Goal: Information Seeking & Learning: Learn about a topic

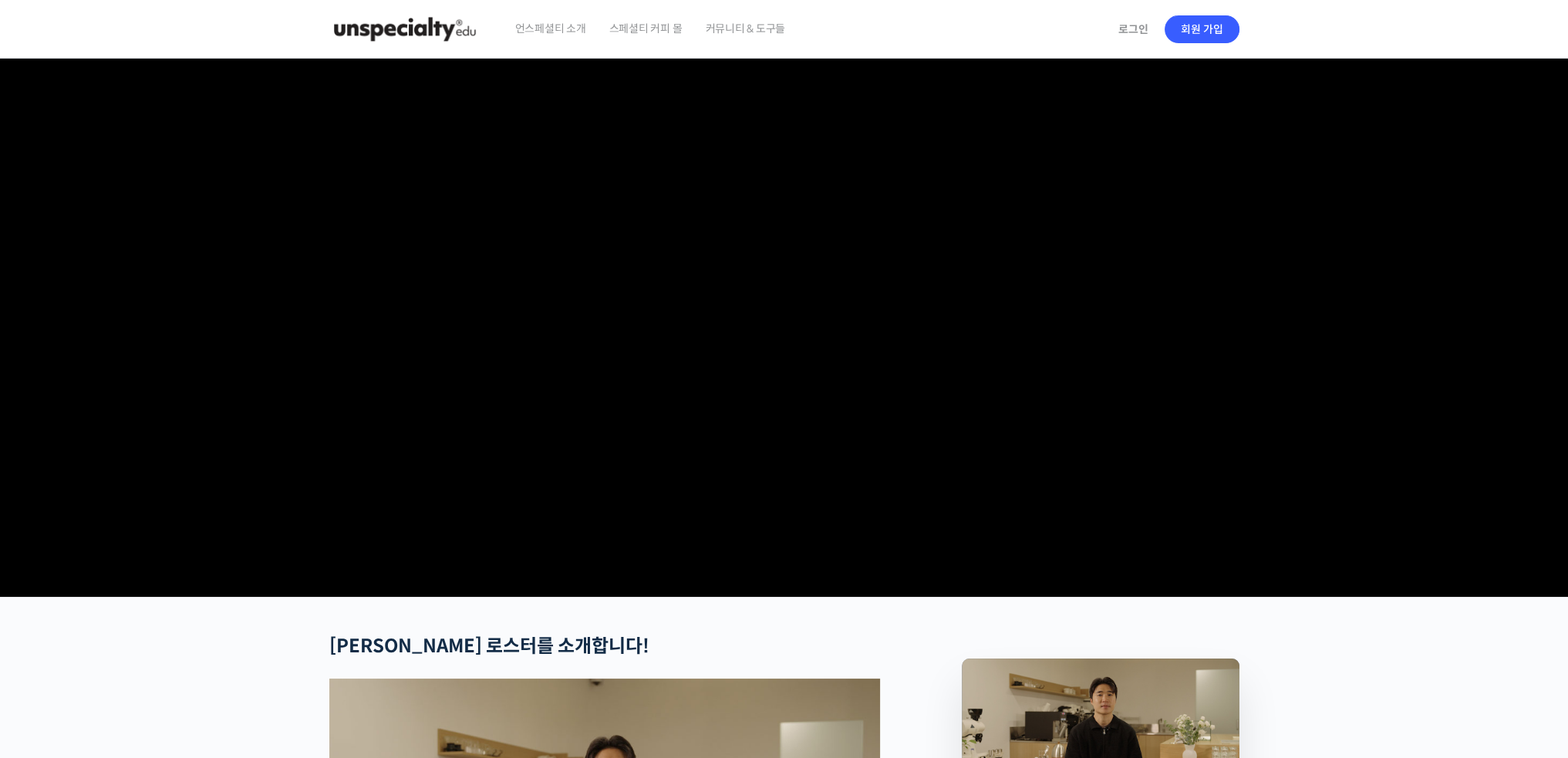
checkbox input "true"
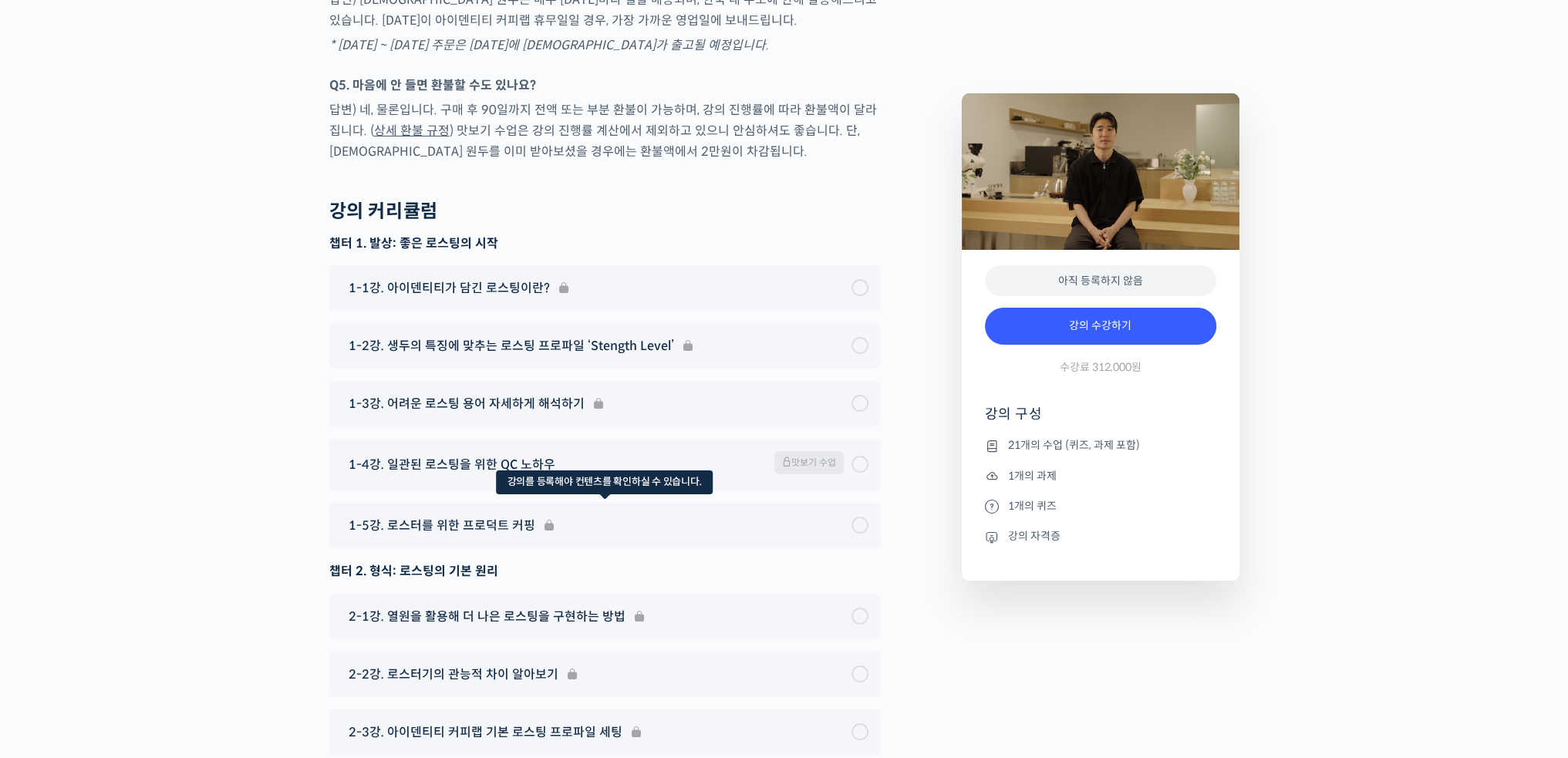
scroll to position [7713, 0]
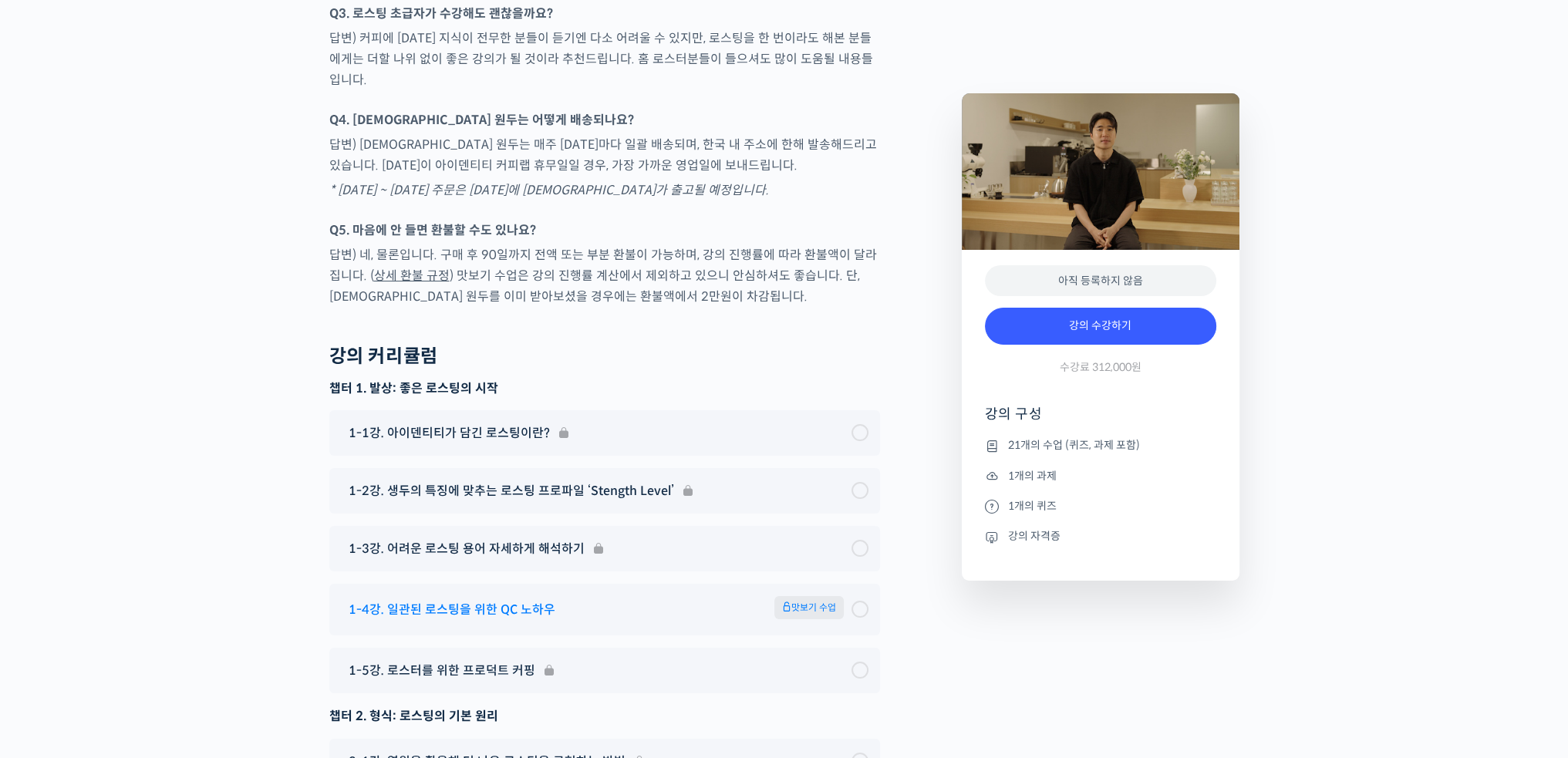
click at [818, 597] on span "맛보기 수업" at bounding box center [808, 608] width 69 height 23
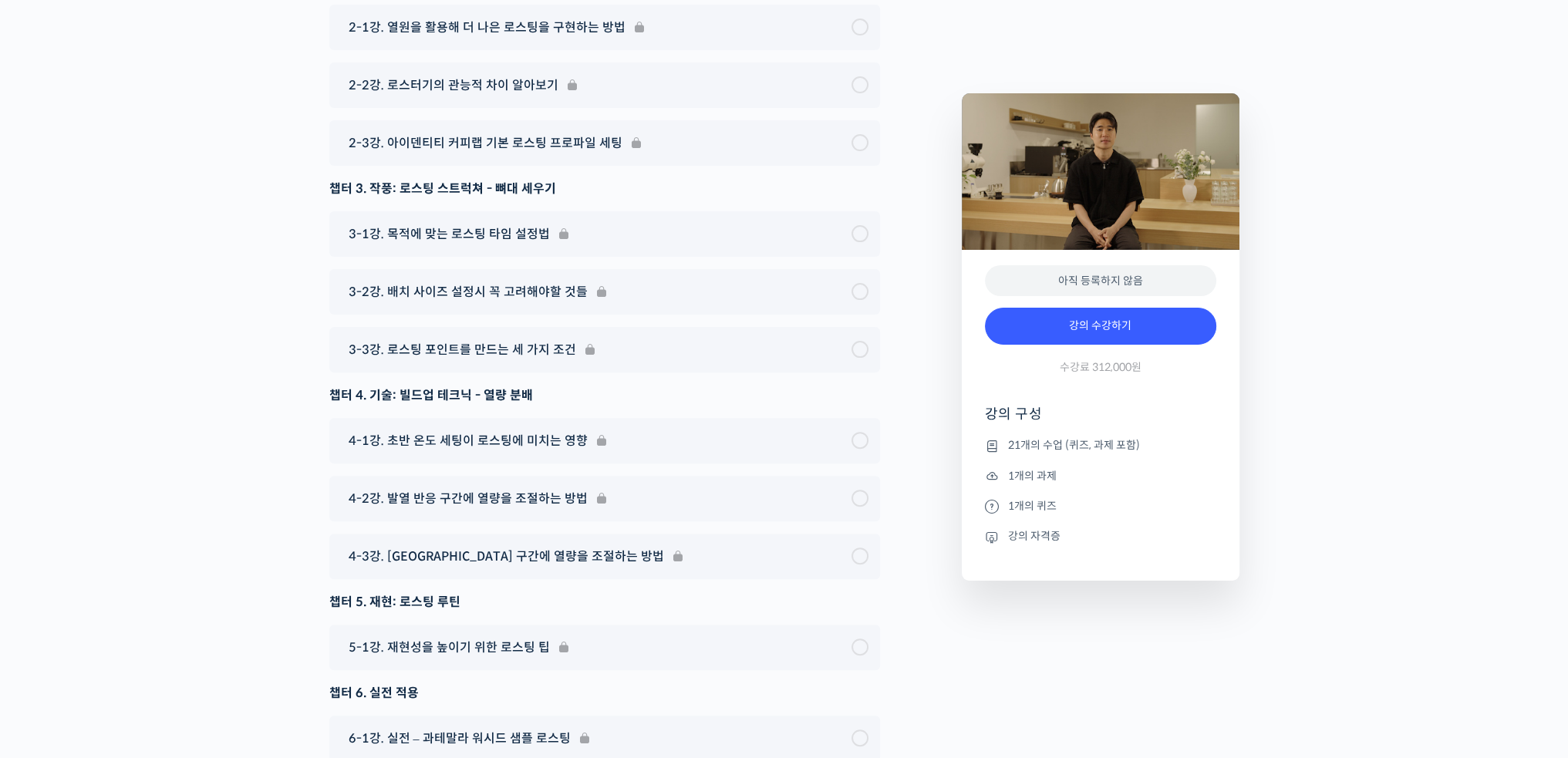
scroll to position [8227, 0]
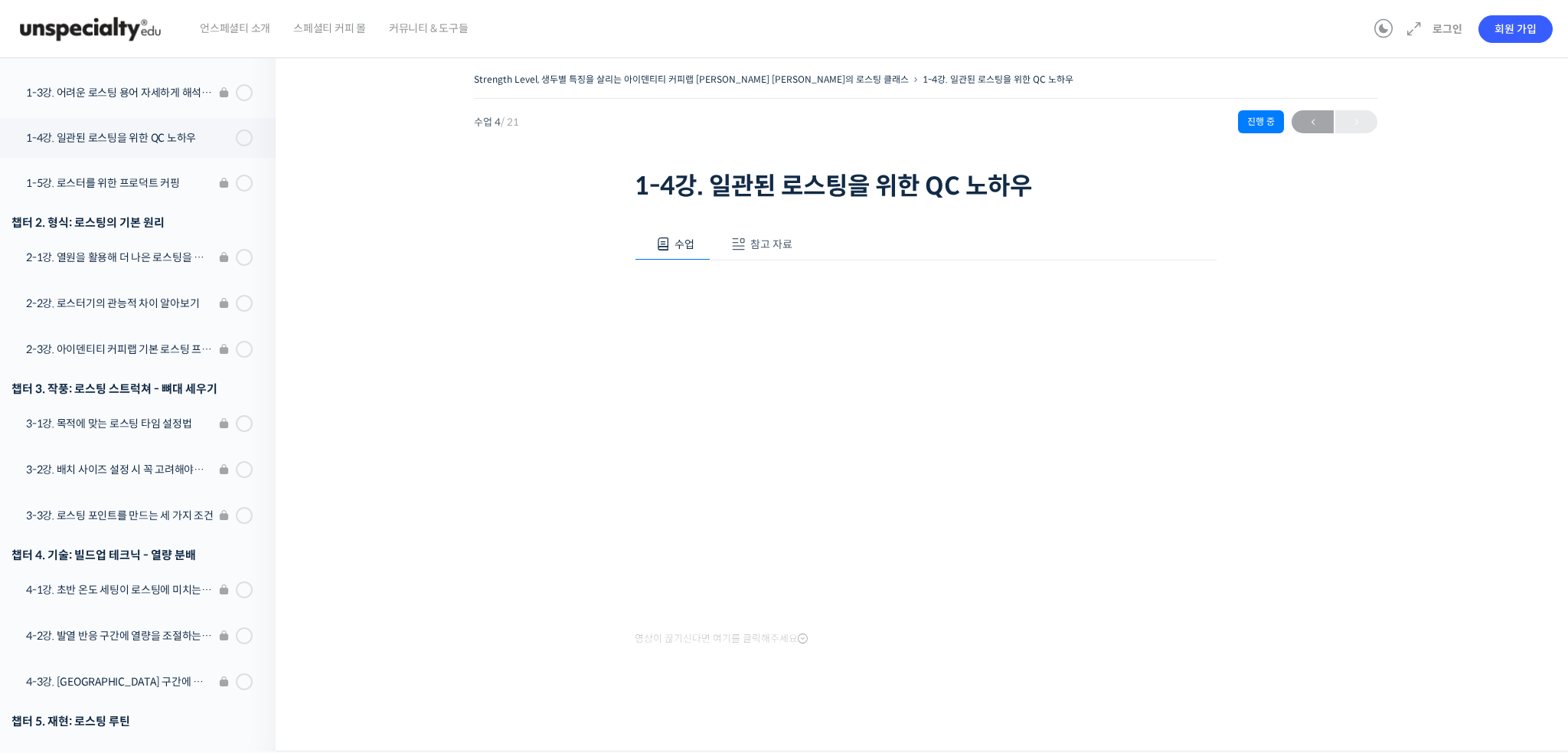
scroll to position [386, 0]
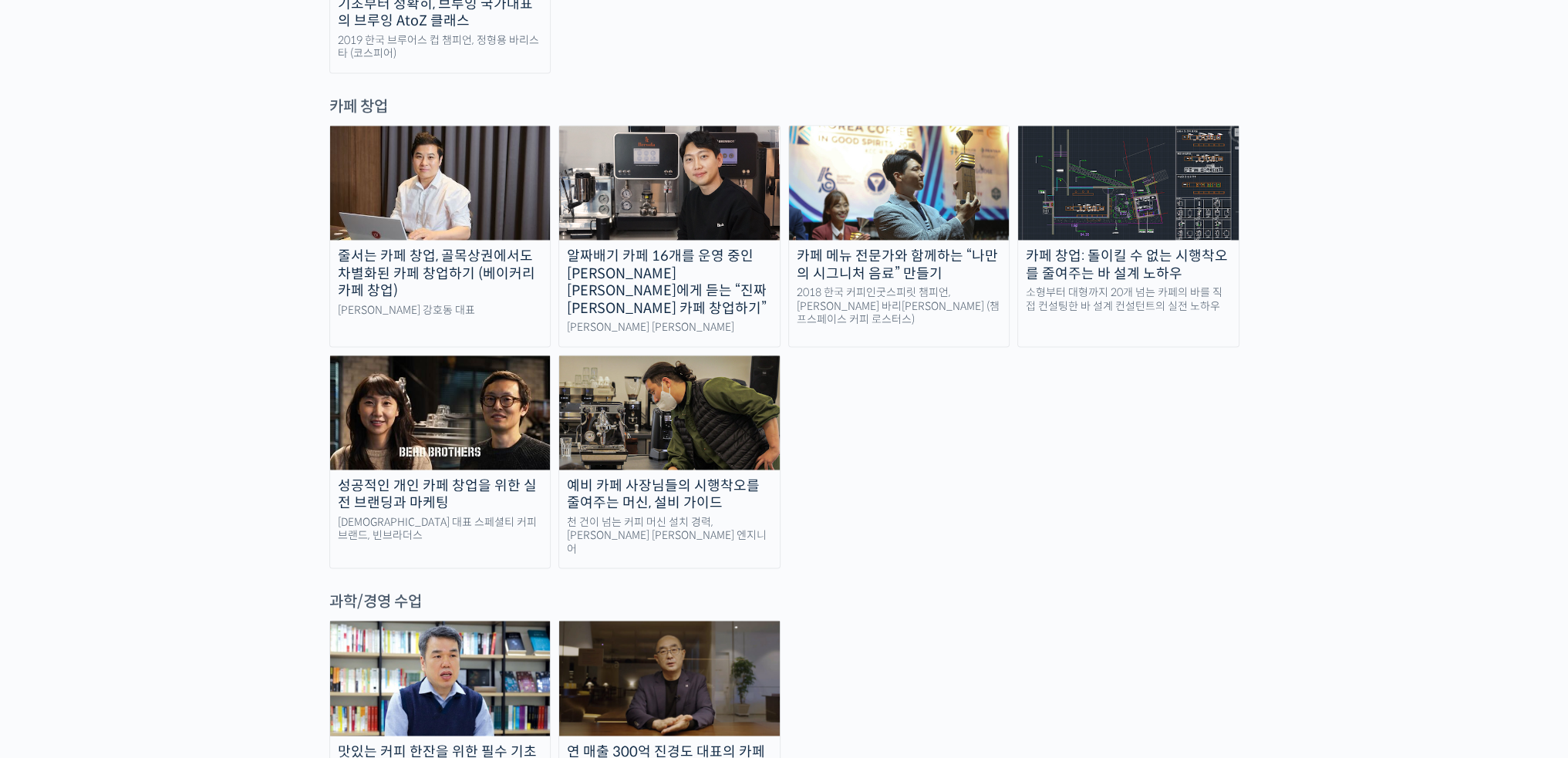
scroll to position [2931, 0]
